Goal: Book appointment/travel/reservation

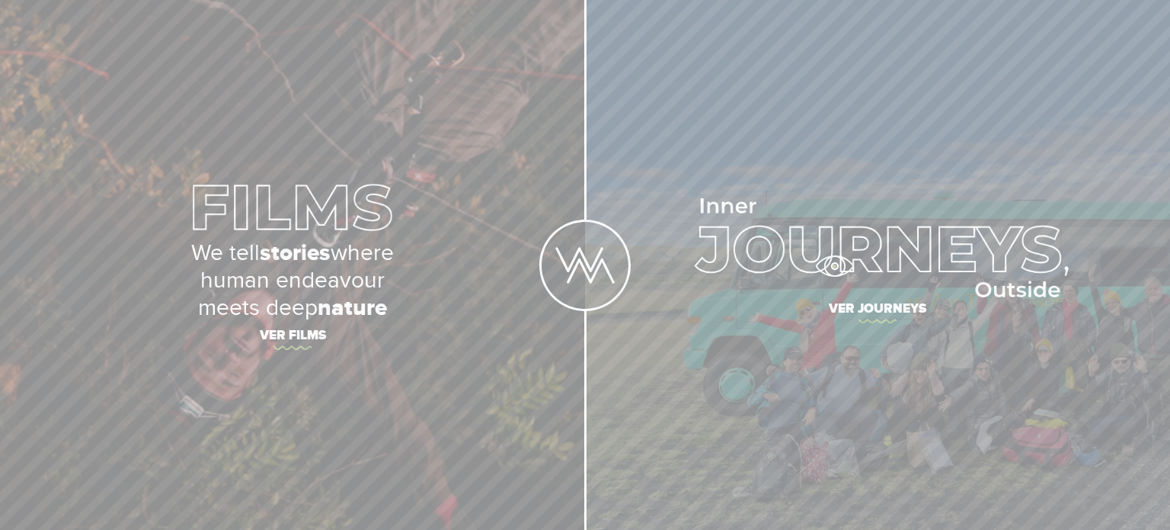
click at [834, 266] on img at bounding box center [878, 247] width 382 height 99
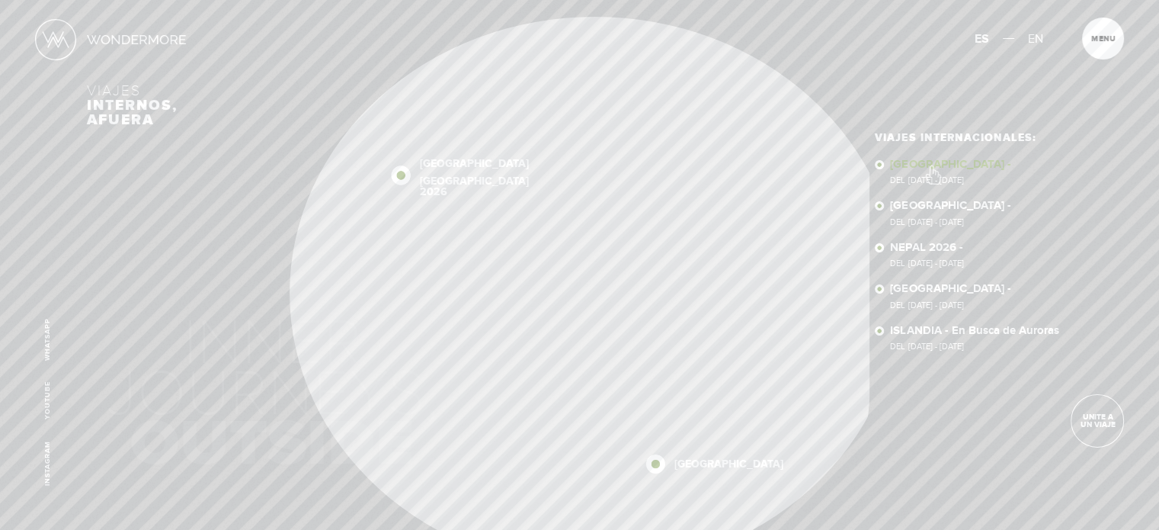
click at [932, 167] on link "[GEOGRAPHIC_DATA] - Del [DATE] - [DATE]" at bounding box center [981, 171] width 182 height 27
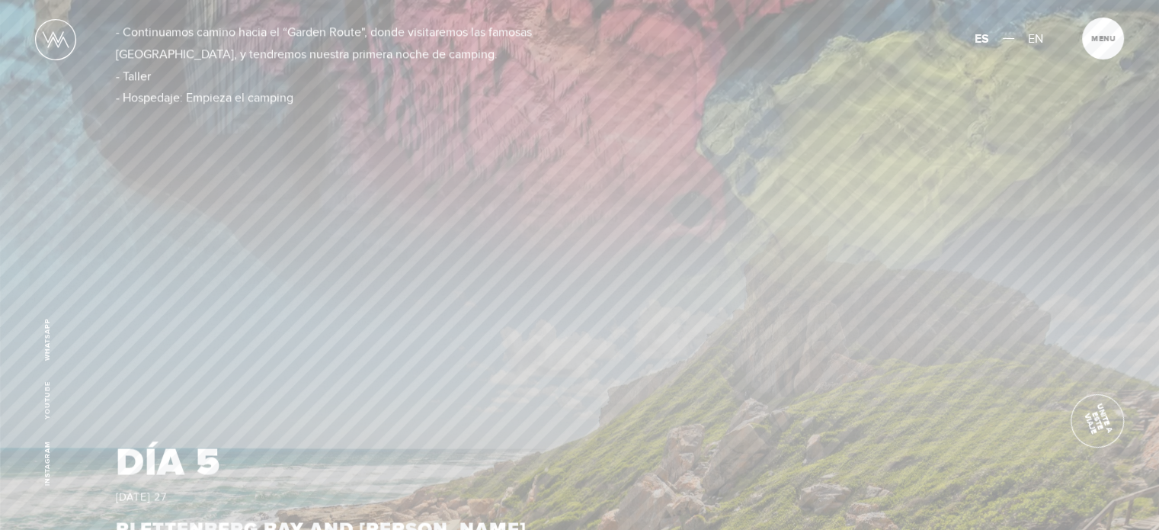
scroll to position [11642, 0]
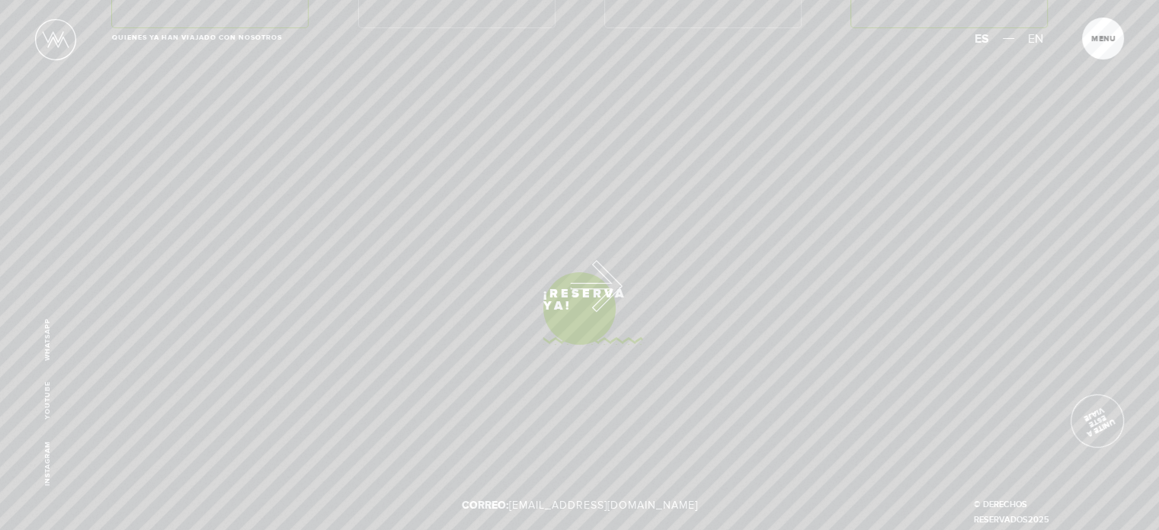
click at [571, 285] on link "¡Reservá Ya!" at bounding box center [579, 308] width 72 height 72
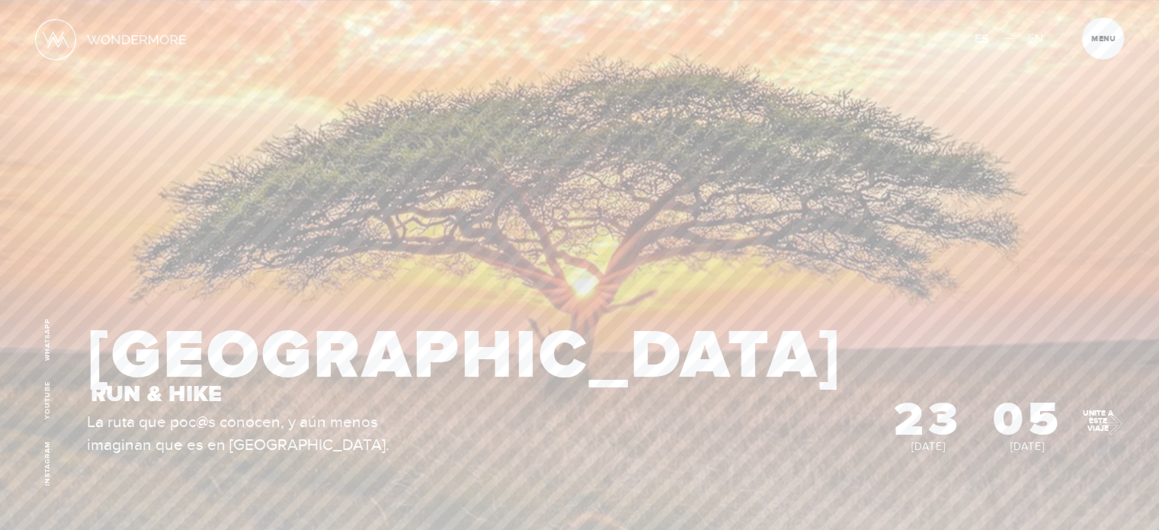
click at [1103, 420] on span "Unite a este viaje" at bounding box center [1097, 420] width 52 height 23
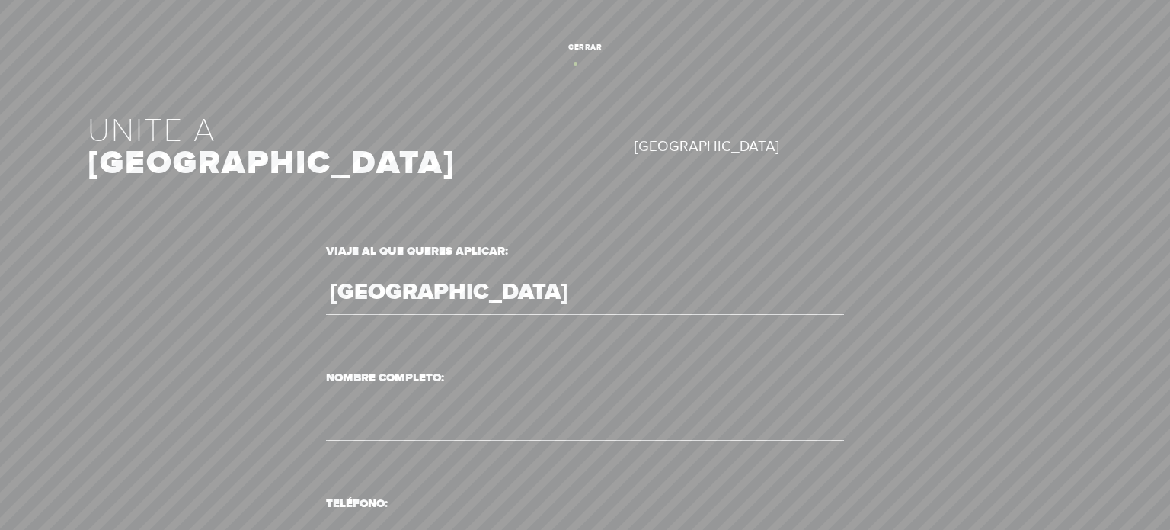
click at [575, 63] on link "cerrar" at bounding box center [586, 48] width 42 height 42
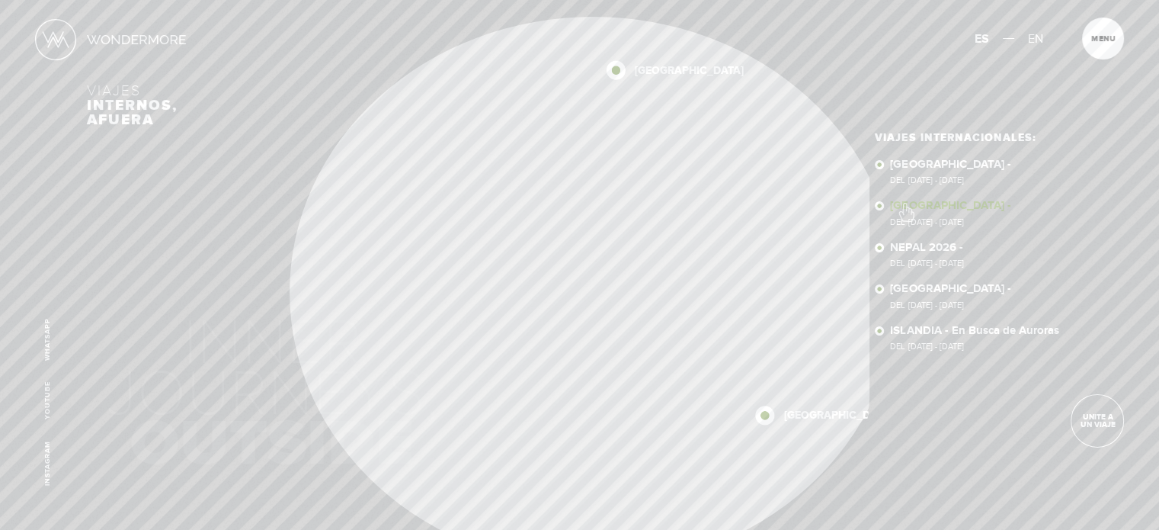
click at [907, 206] on link "NEPAL - Del 11 - 23 NOV 2025" at bounding box center [981, 213] width 182 height 27
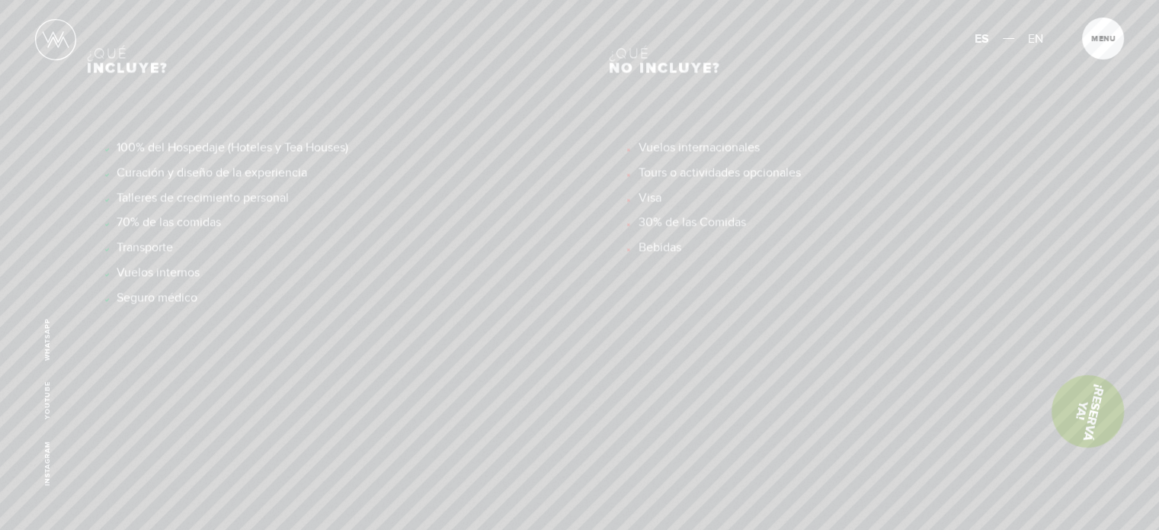
scroll to position [8384, 0]
